Goal: Information Seeking & Learning: Learn about a topic

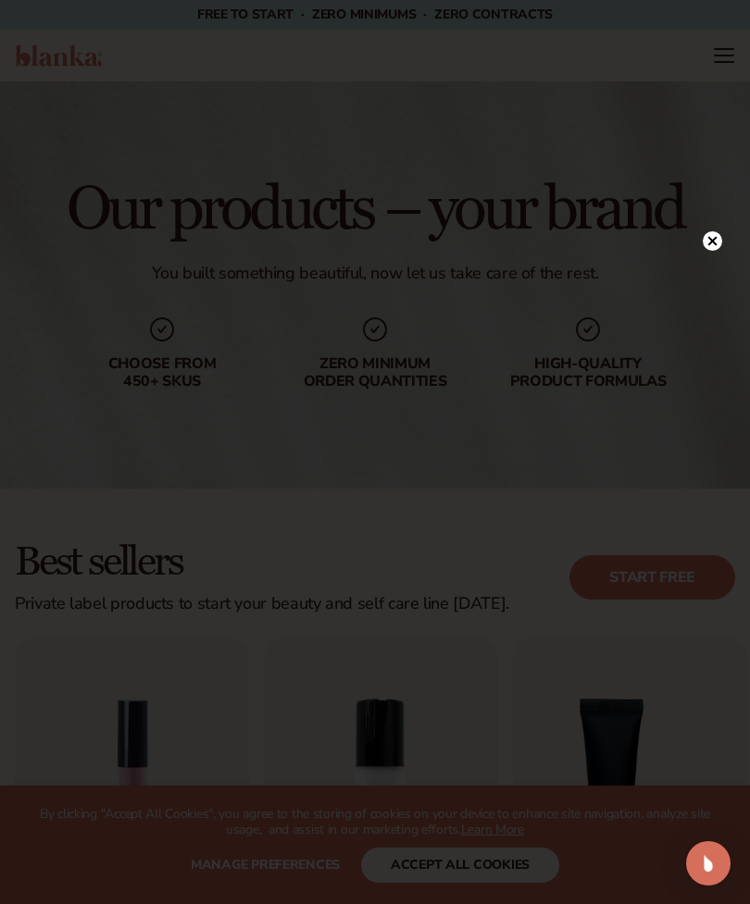
click at [716, 255] on div at bounding box center [711, 241] width 19 height 32
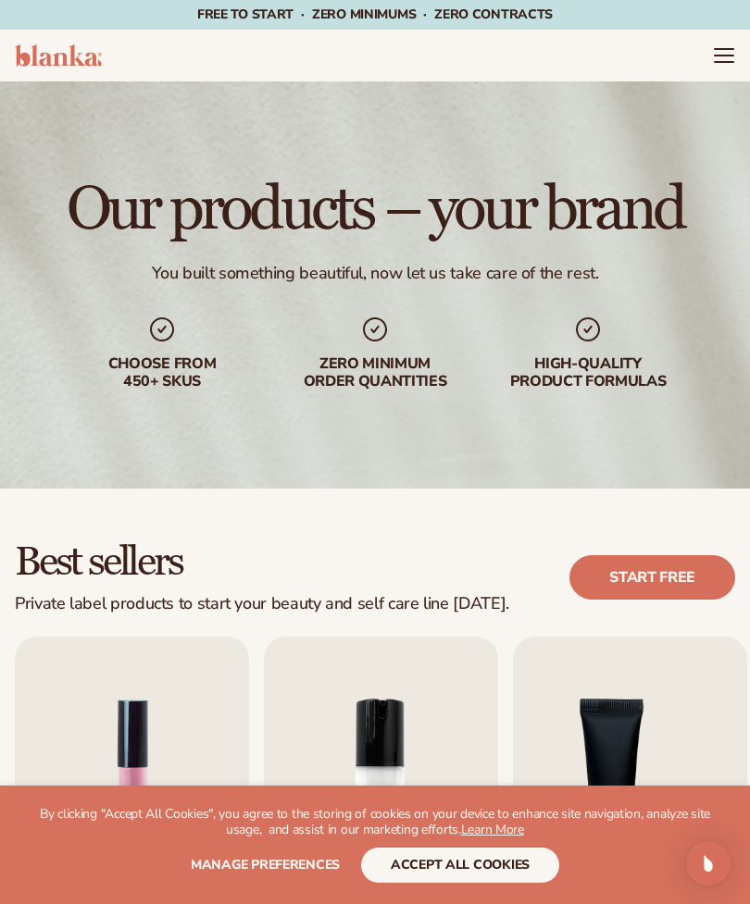
click at [720, 50] on icon "Menu" at bounding box center [724, 55] width 22 height 22
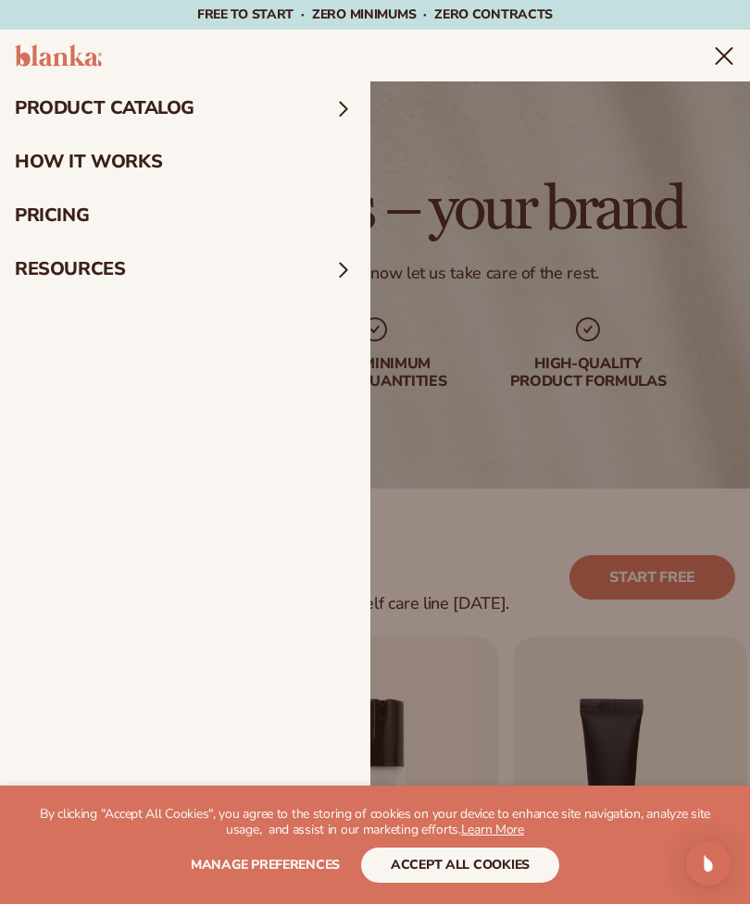
click at [346, 101] on span at bounding box center [343, 108] width 24 height 24
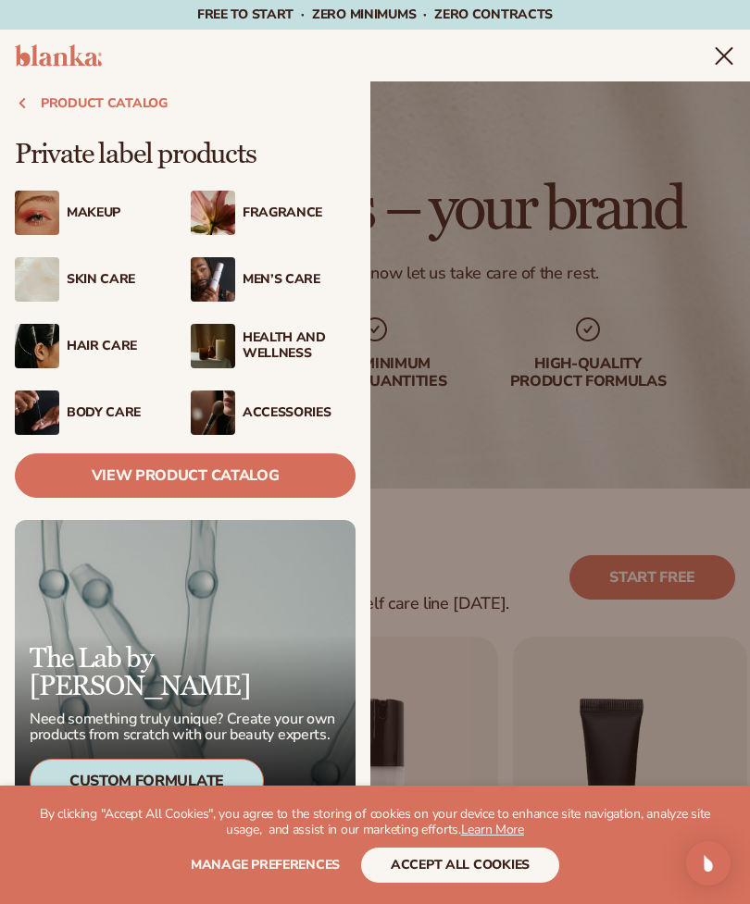
click at [278, 416] on div "Accessories" at bounding box center [298, 413] width 113 height 16
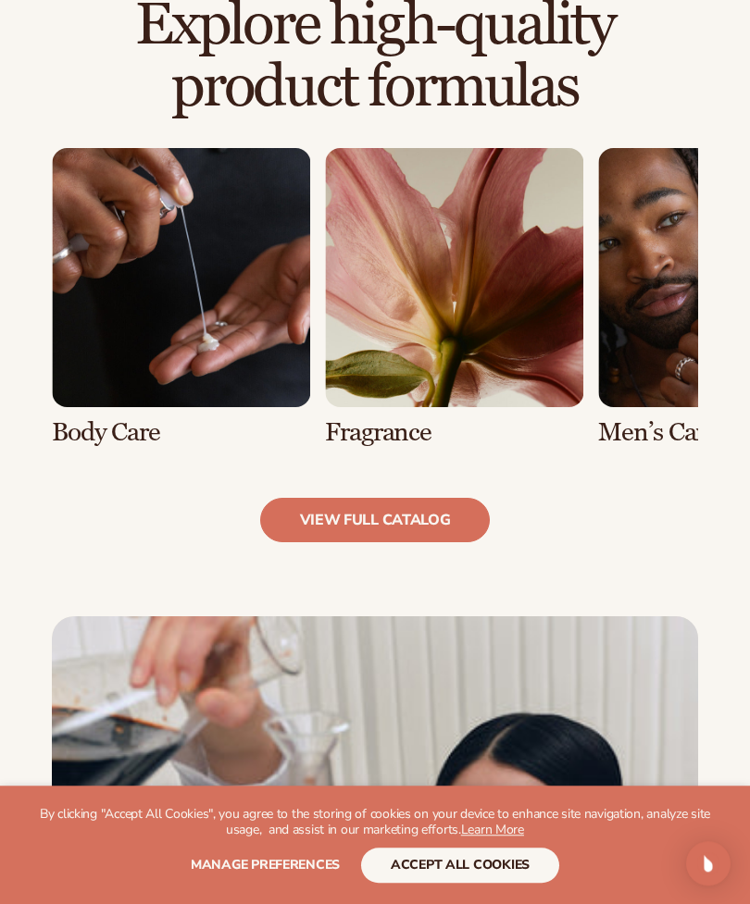
scroll to position [1225, 0]
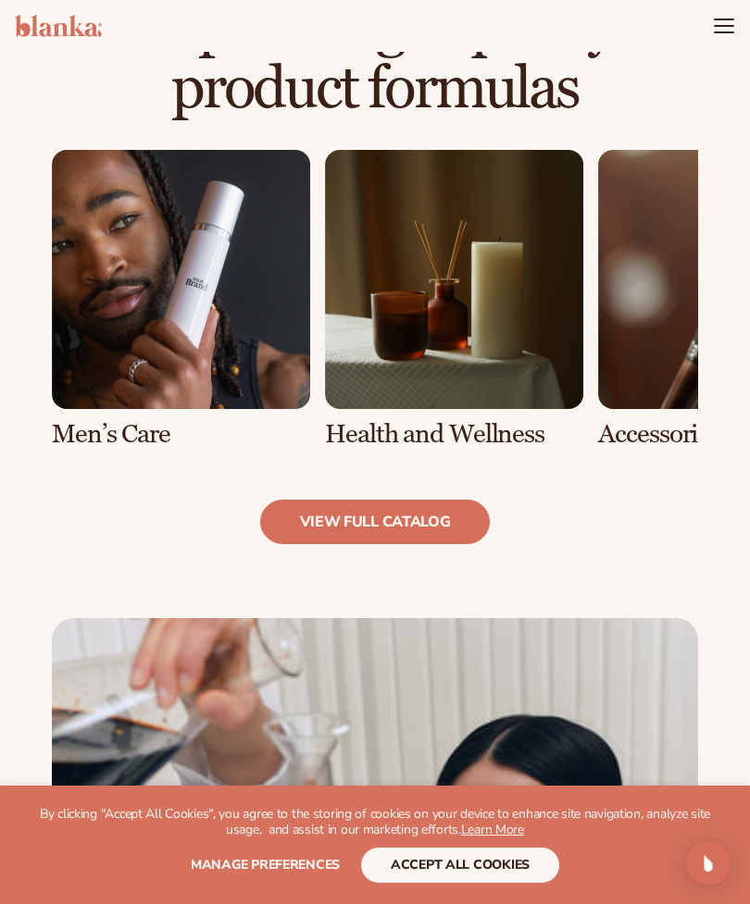
click at [360, 516] on link "view full catalog" at bounding box center [375, 522] width 230 height 44
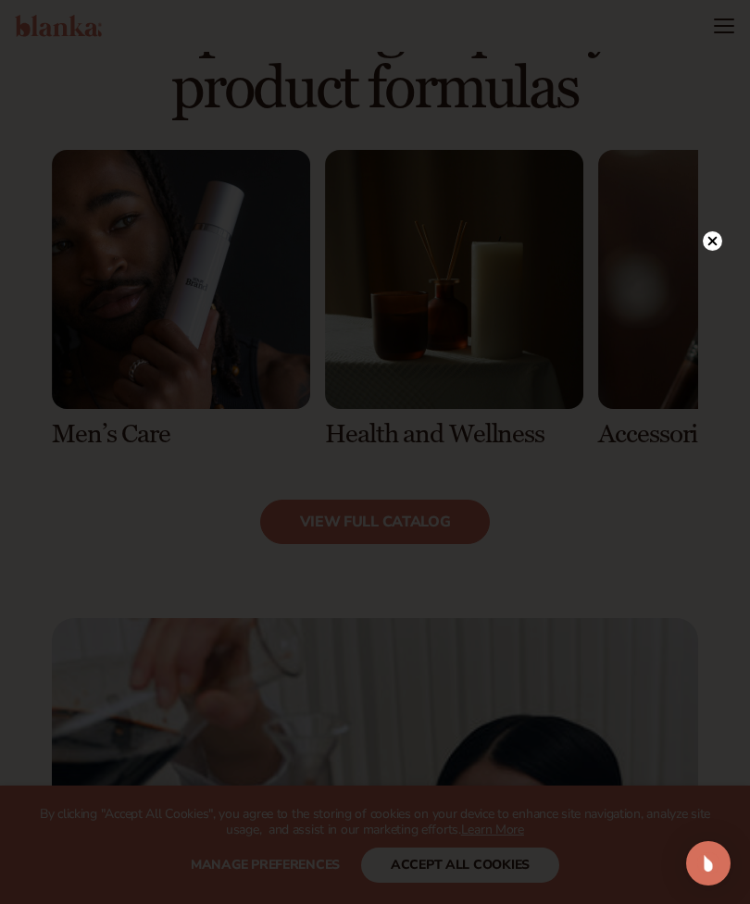
click at [710, 251] on circle at bounding box center [711, 240] width 19 height 19
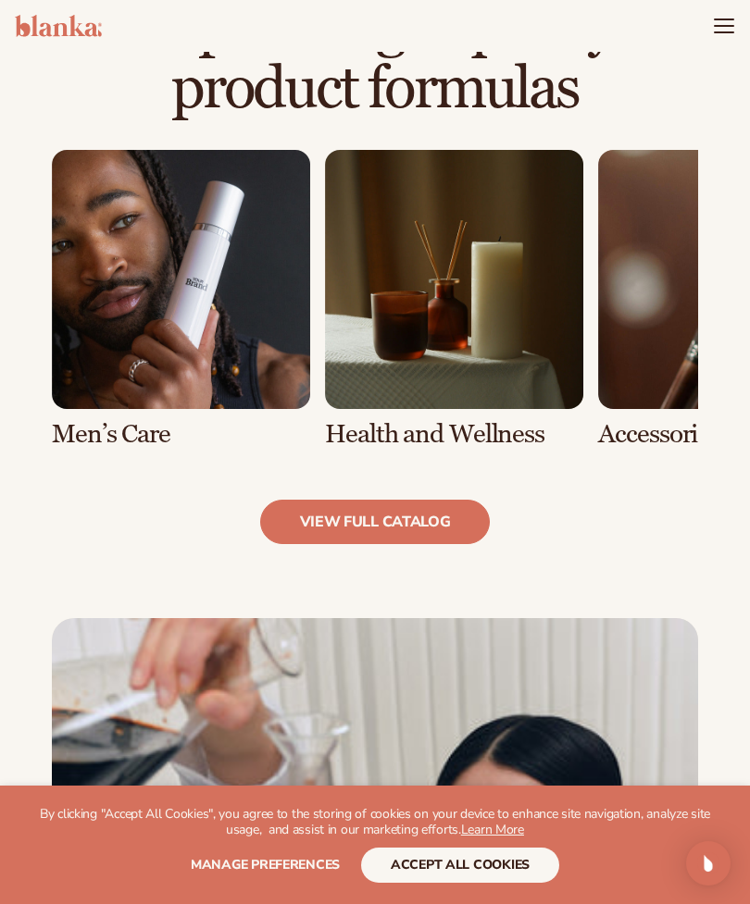
click at [461, 344] on link "7 / 8" at bounding box center [454, 299] width 258 height 298
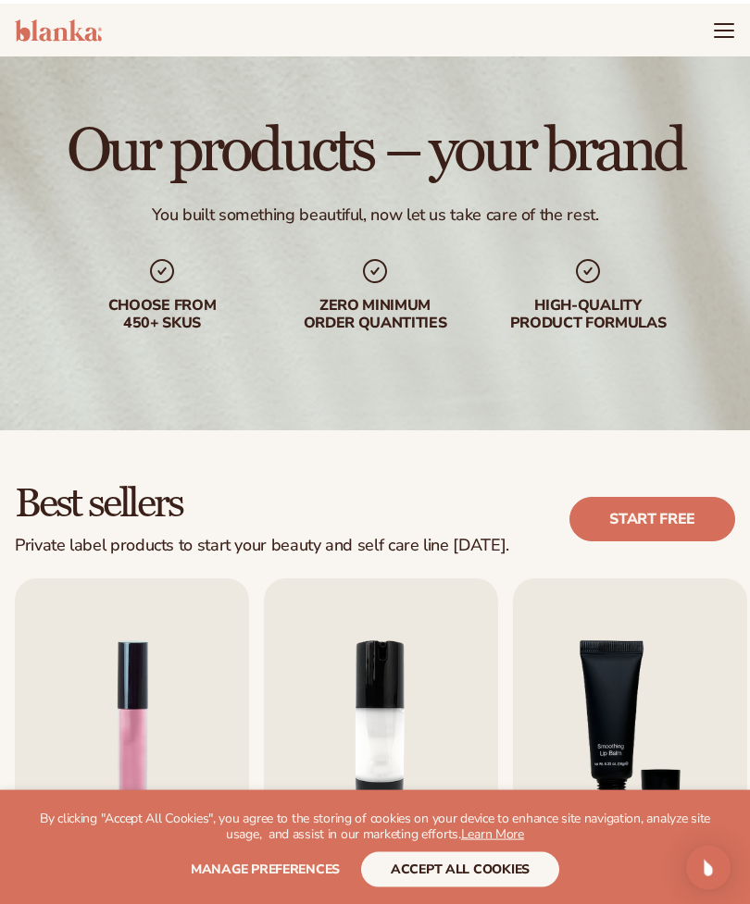
scroll to position [59, 0]
